Goal: Find specific page/section: Find specific page/section

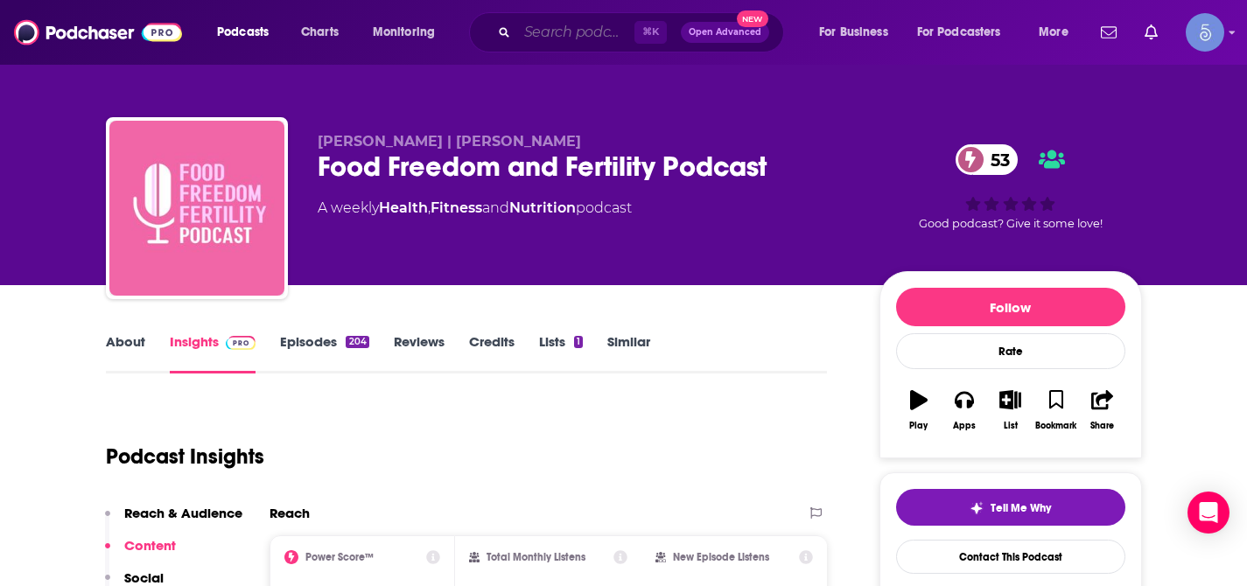
click at [574, 32] on input "Search podcasts, credits, & more..." at bounding box center [575, 32] width 117 height 28
paste input "Can't Be Contained"
type input "Can't Be Contained"
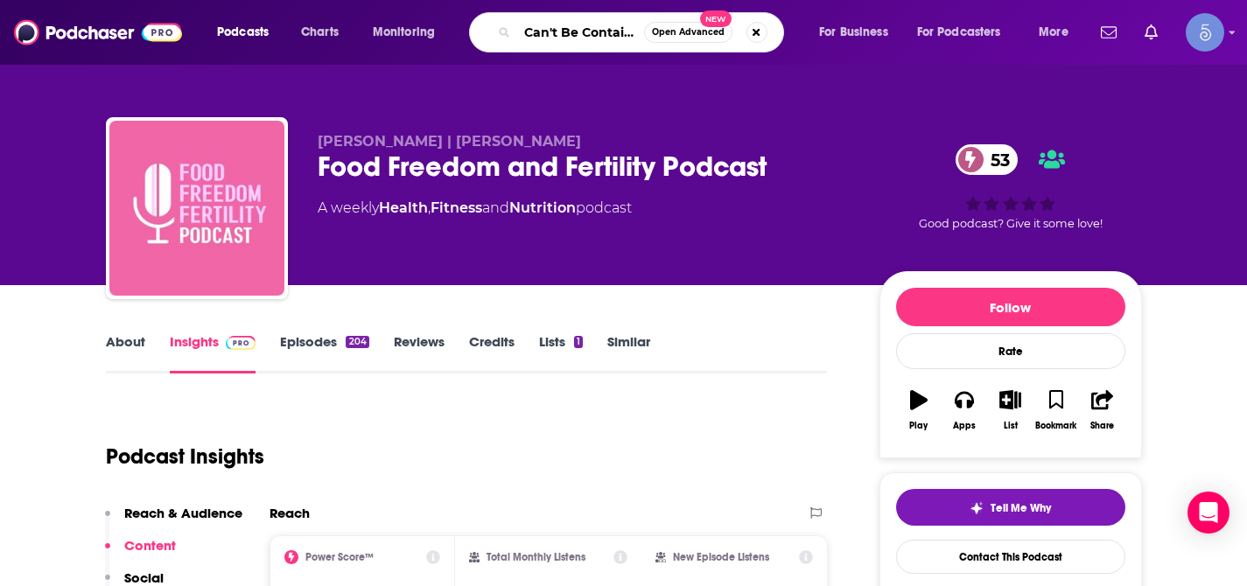
scroll to position [0, 12]
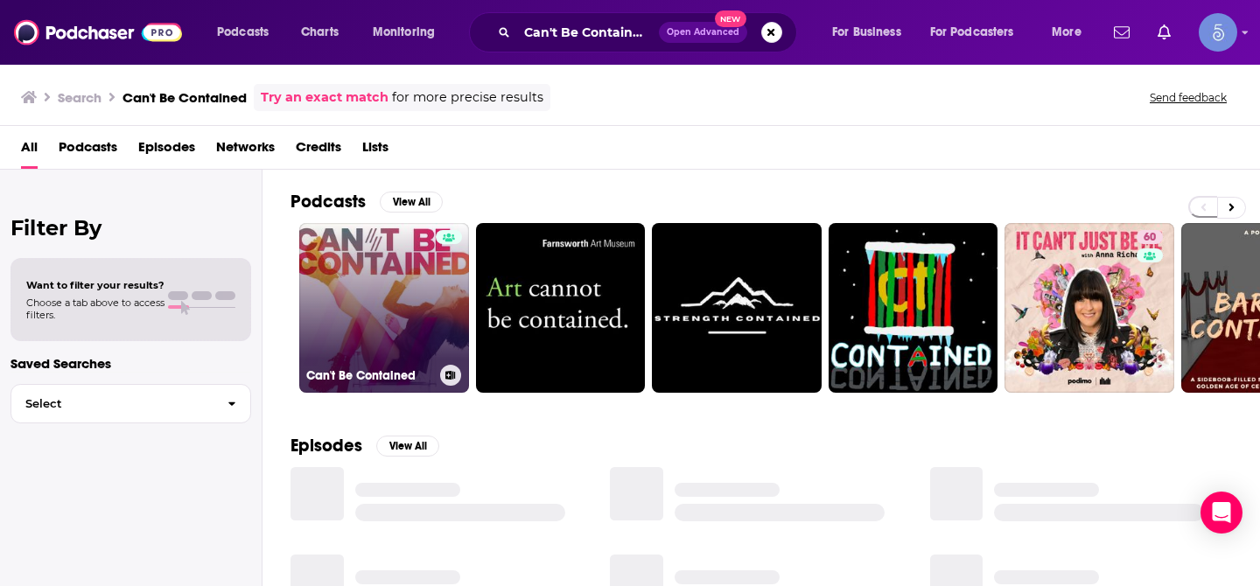
click at [429, 258] on link "Can't Be Contained" at bounding box center [384, 308] width 170 height 170
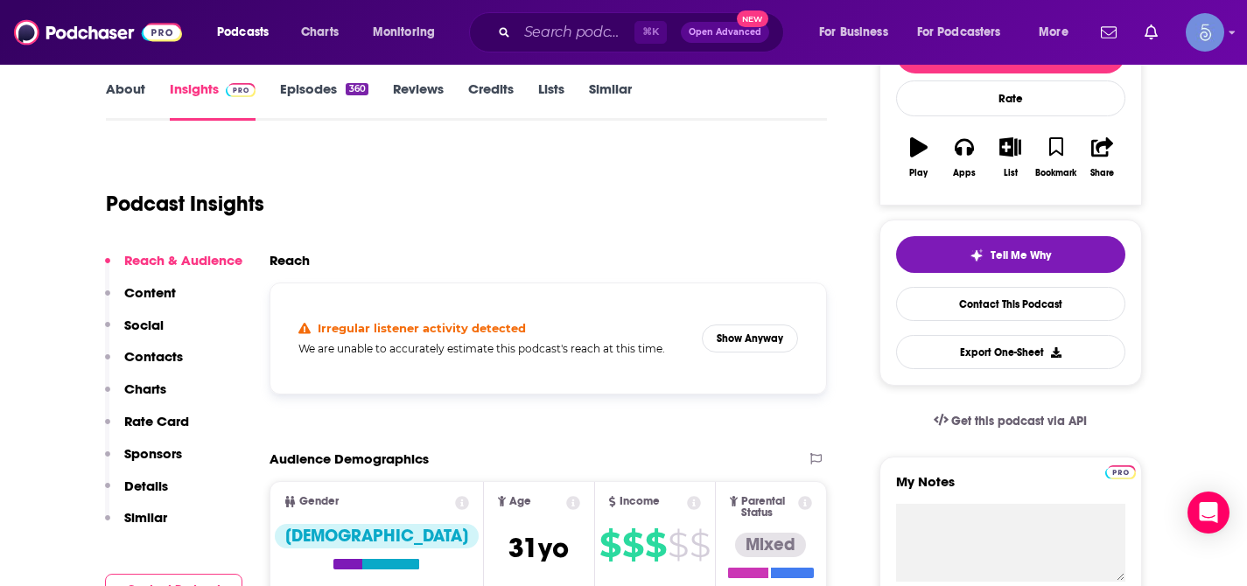
scroll to position [259, 0]
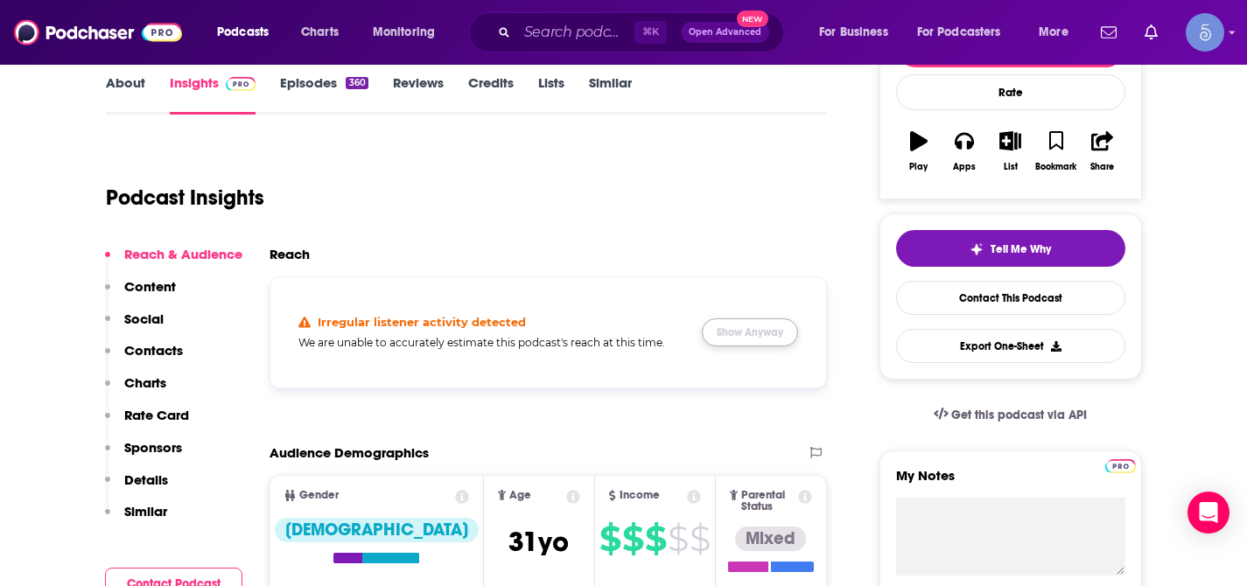
click at [764, 342] on button "Show Anyway" at bounding box center [750, 333] width 96 height 28
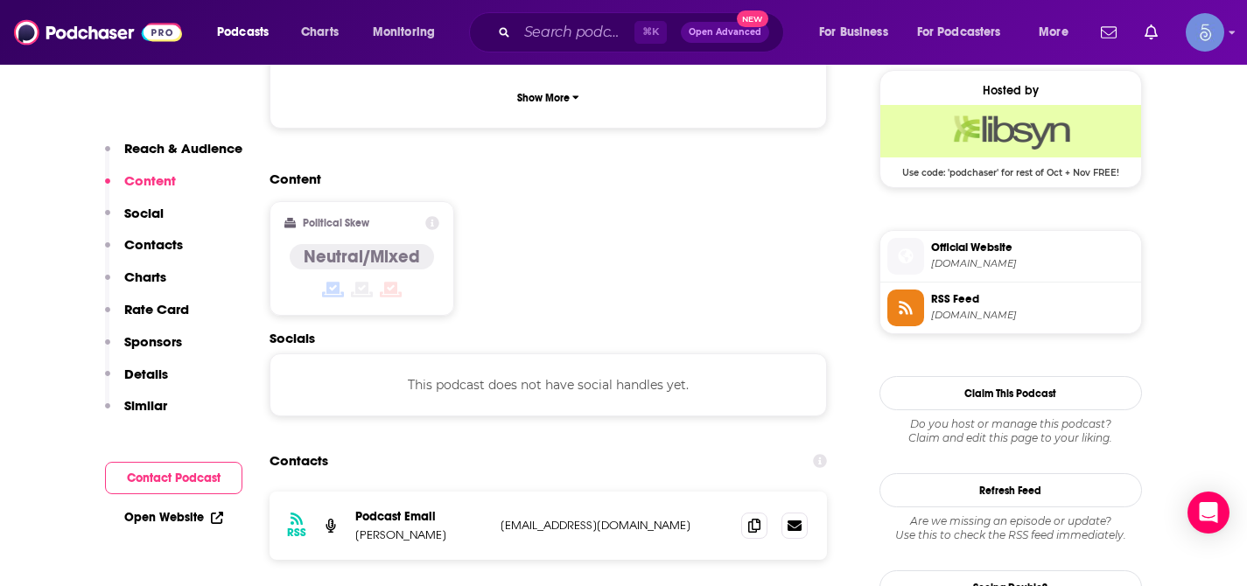
scroll to position [1279, 0]
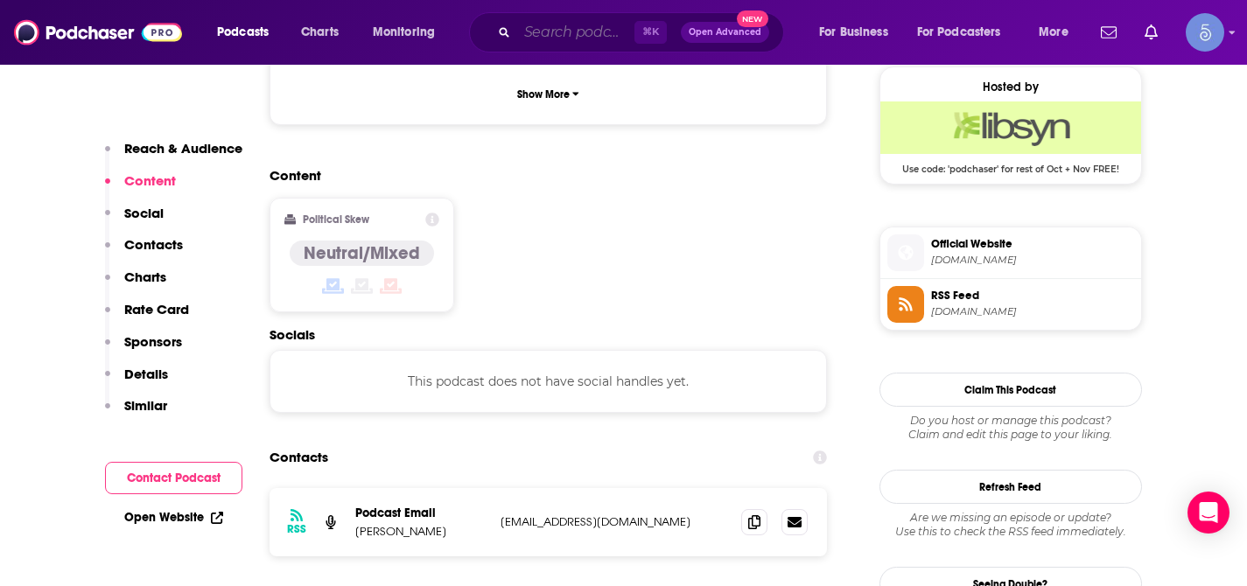
click at [569, 32] on input "Search podcasts, credits, & more..." at bounding box center [575, 32] width 117 height 28
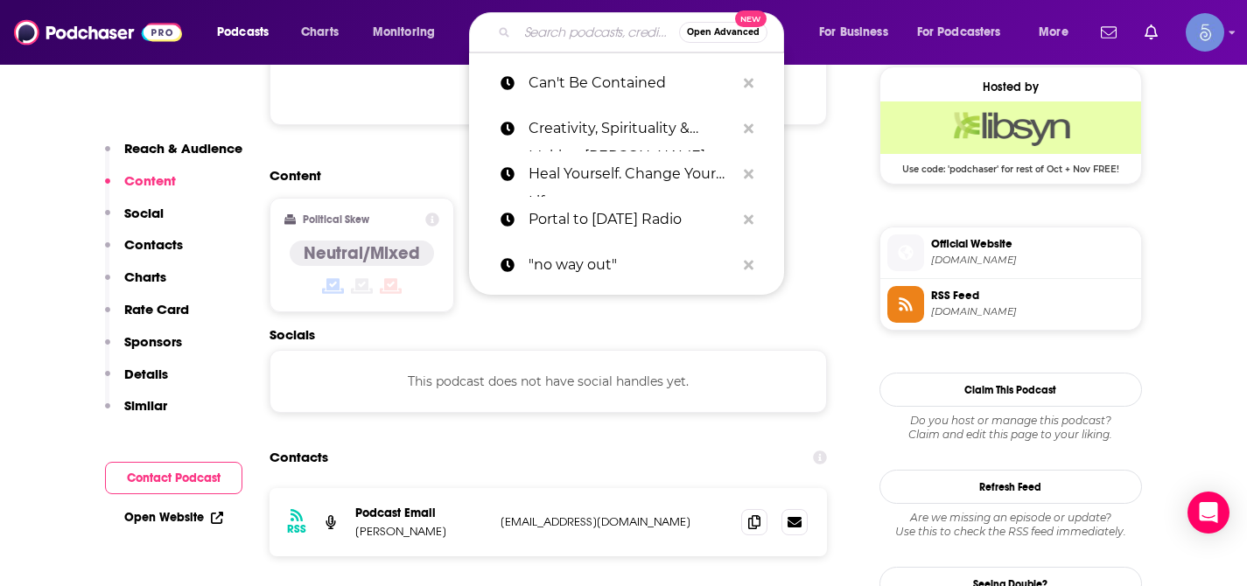
paste input "Reproductive Rebel"
type input "Reproductive Rebel"
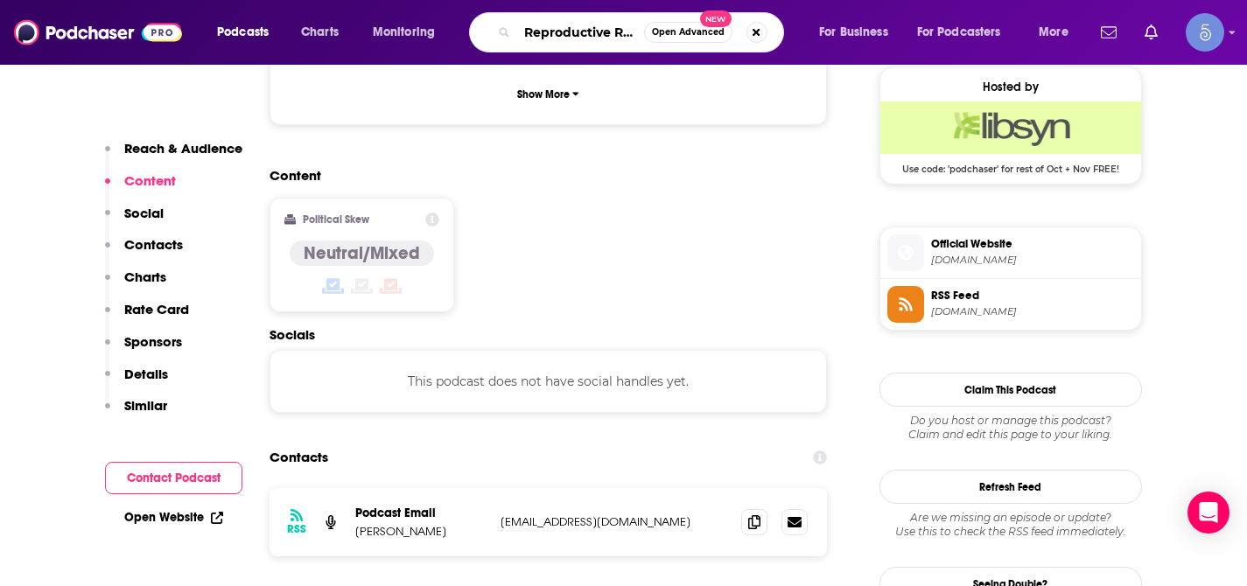
scroll to position [0, 16]
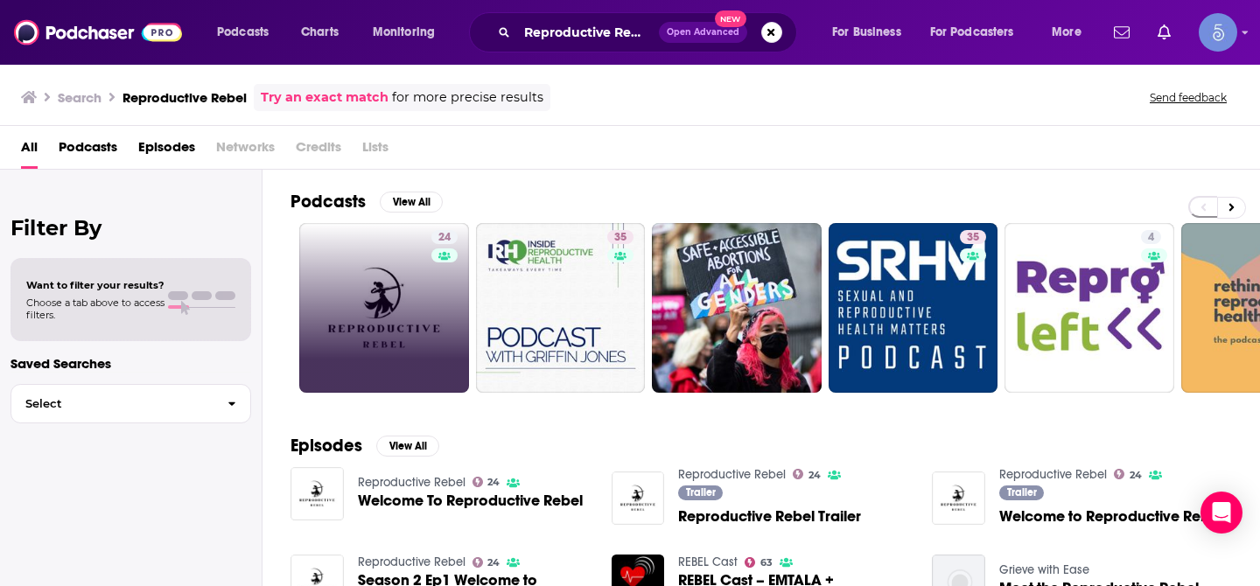
click at [415, 287] on link "24" at bounding box center [384, 308] width 170 height 170
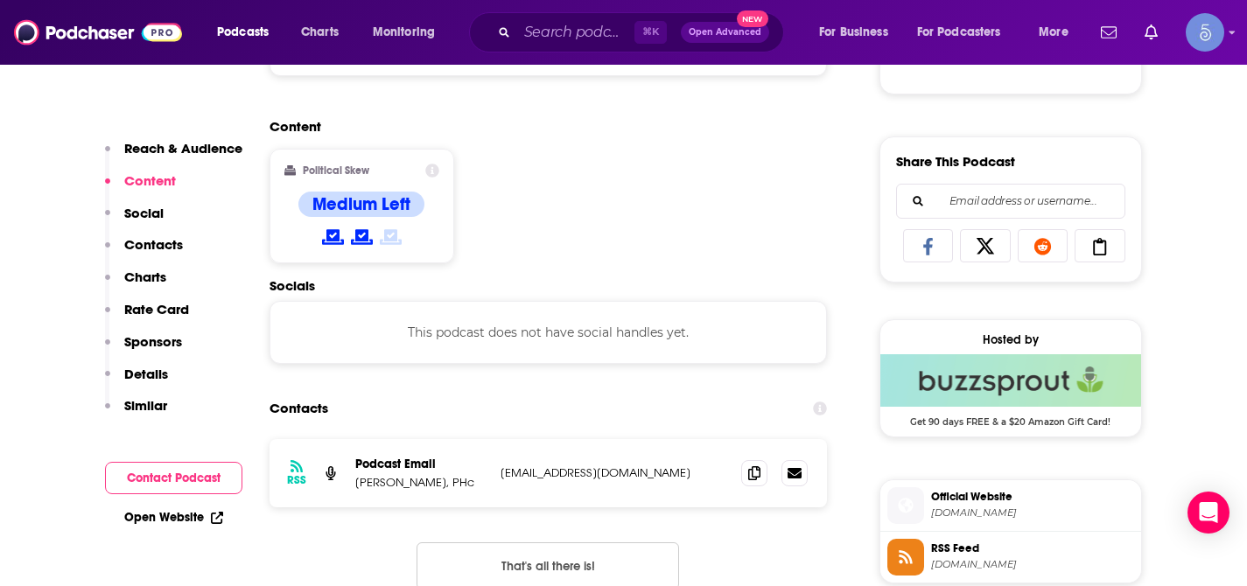
scroll to position [1035, 0]
